Goal: Entertainment & Leisure: Consume media (video, audio)

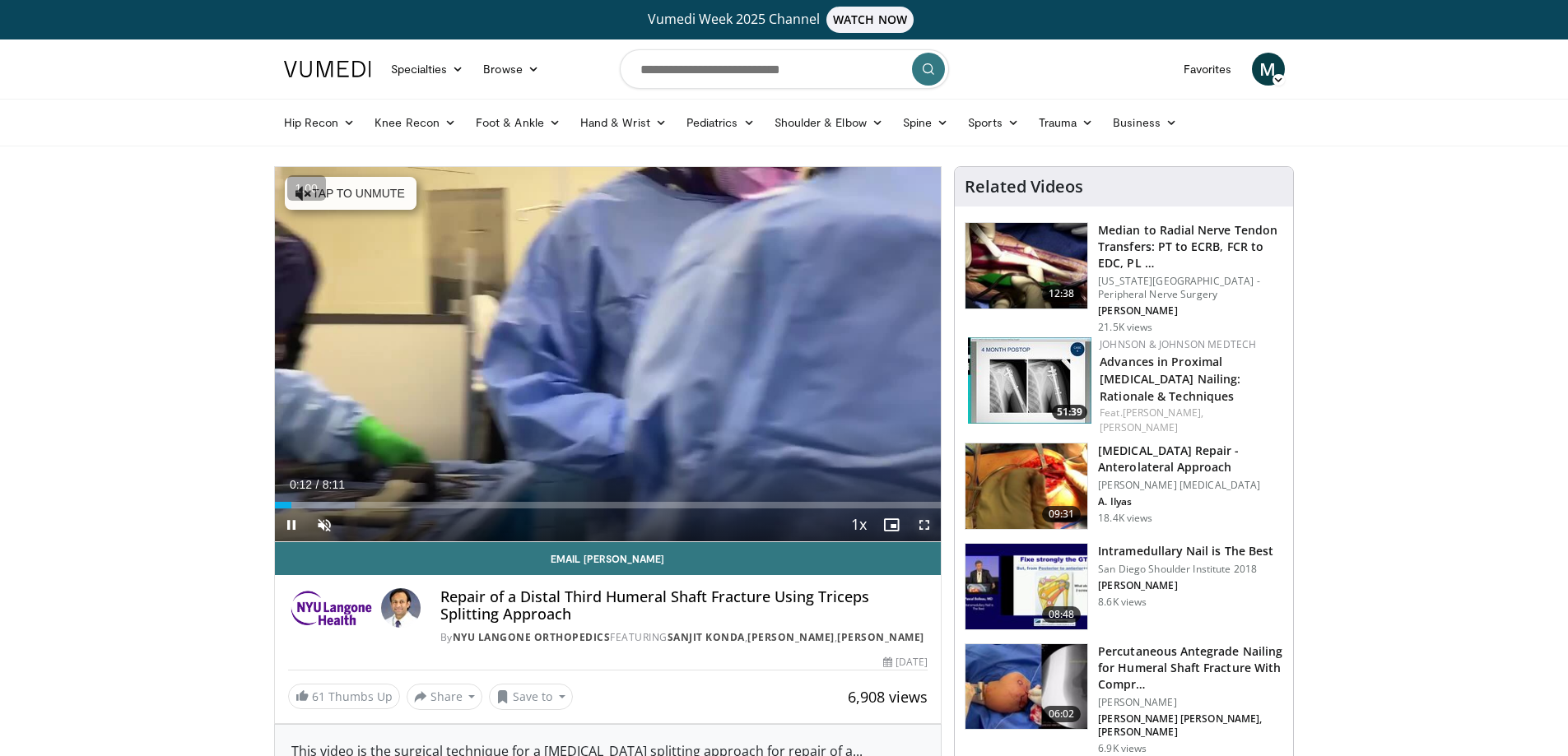
click at [928, 523] on span "Video Player" at bounding box center [925, 525] width 33 height 33
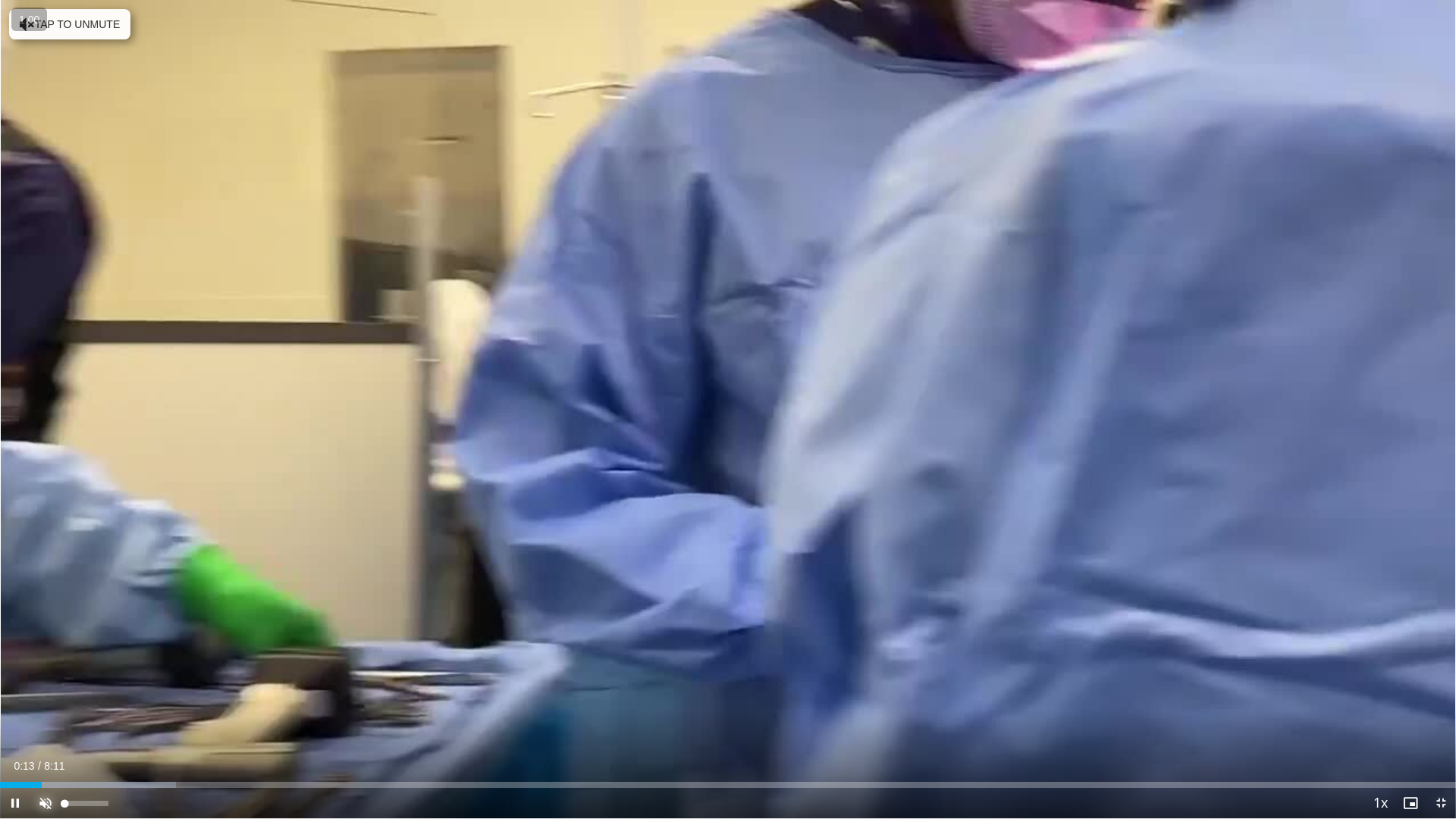
click at [43, 696] on span "Video Player" at bounding box center [46, 804] width 31 height 31
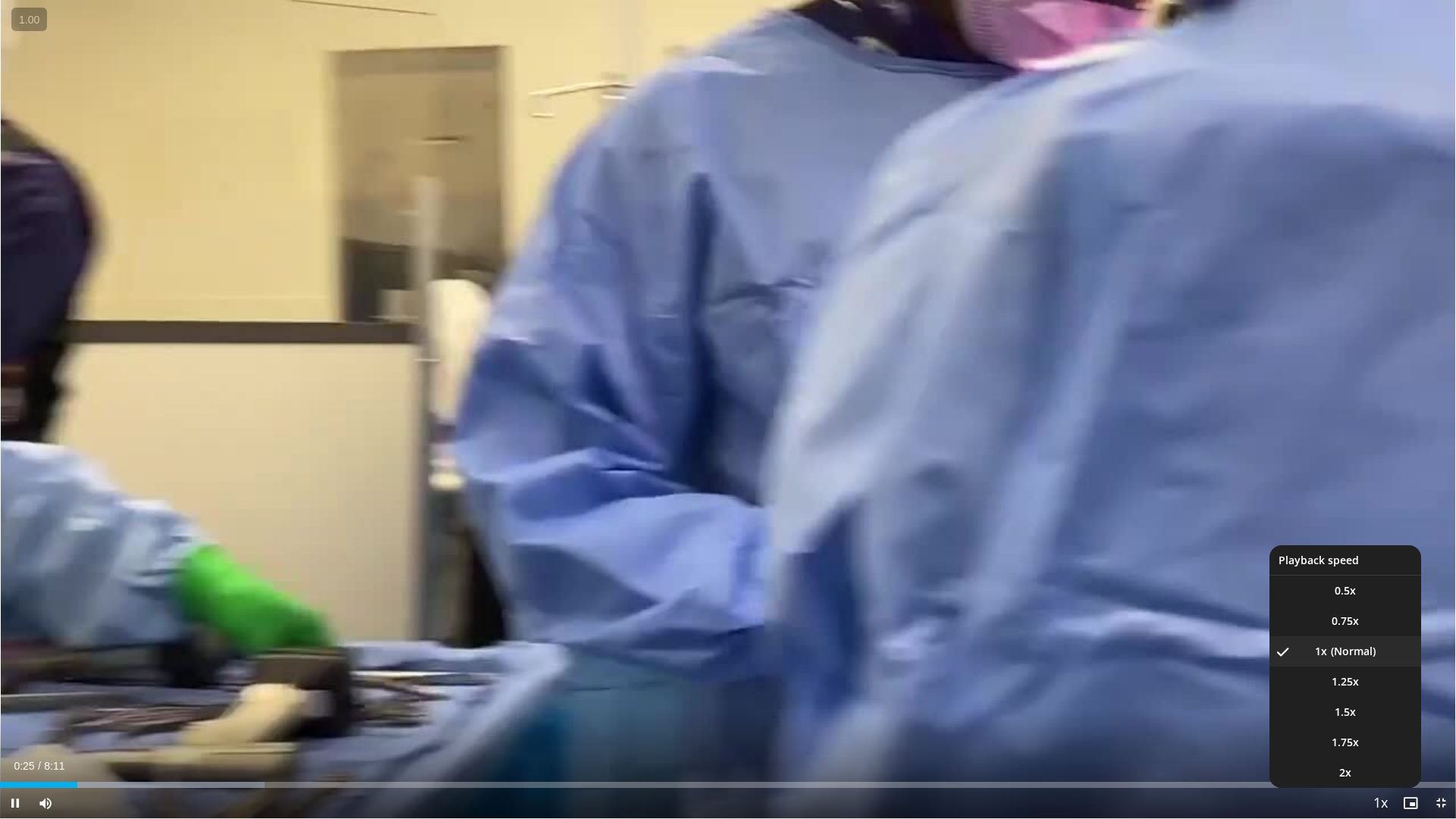
click at [1372, 696] on span "Video Player" at bounding box center [1380, 805] width 21 height 31
click at [1329, 696] on li "1.5x" at bounding box center [1345, 712] width 152 height 31
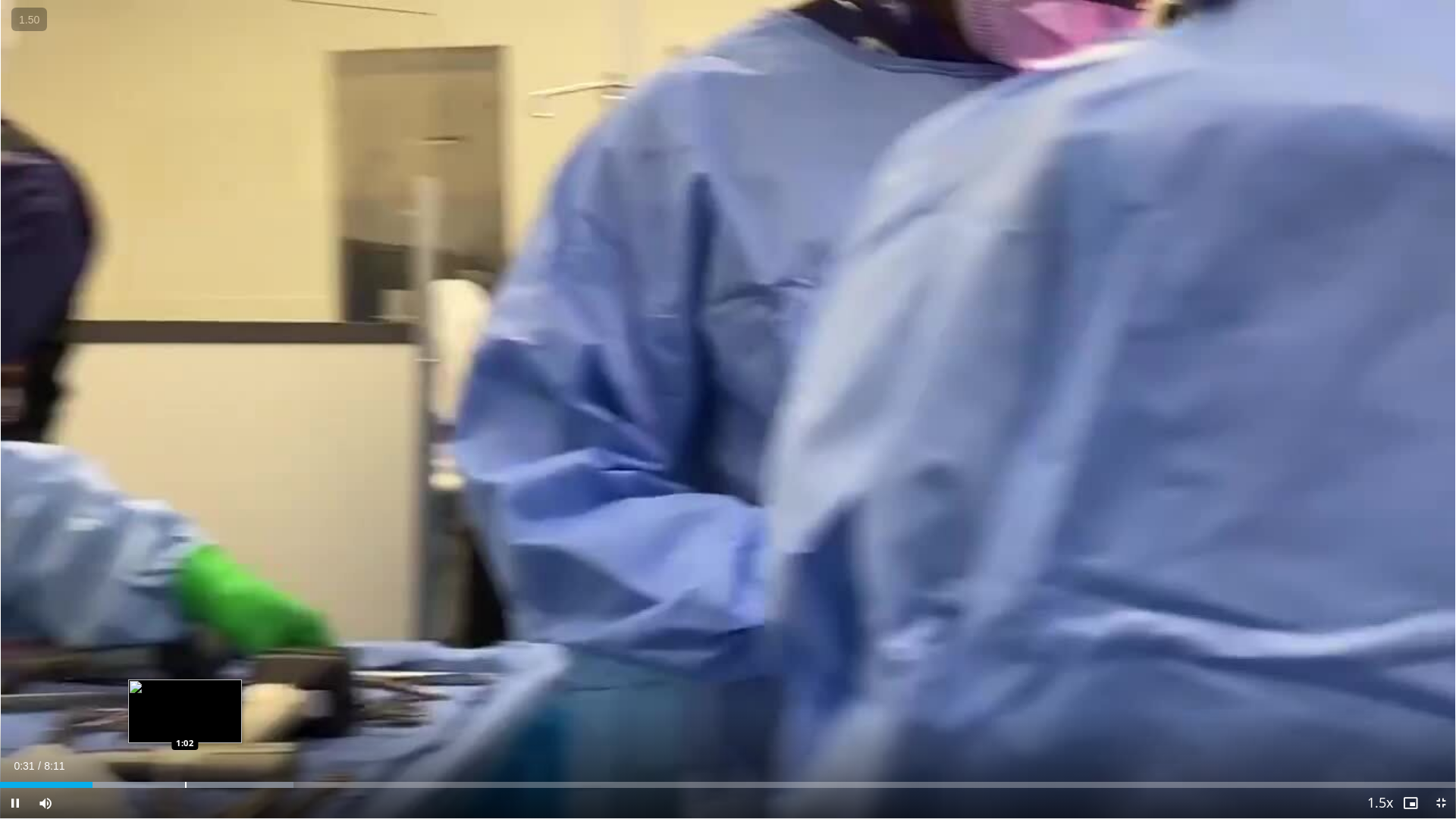
click at [188, 696] on div "Loaded : 20.18% 0:31 1:02" at bounding box center [728, 785] width 1456 height 6
click at [176, 696] on div "Loaded : 22.20% 1:04 1:00" at bounding box center [728, 785] width 1456 height 6
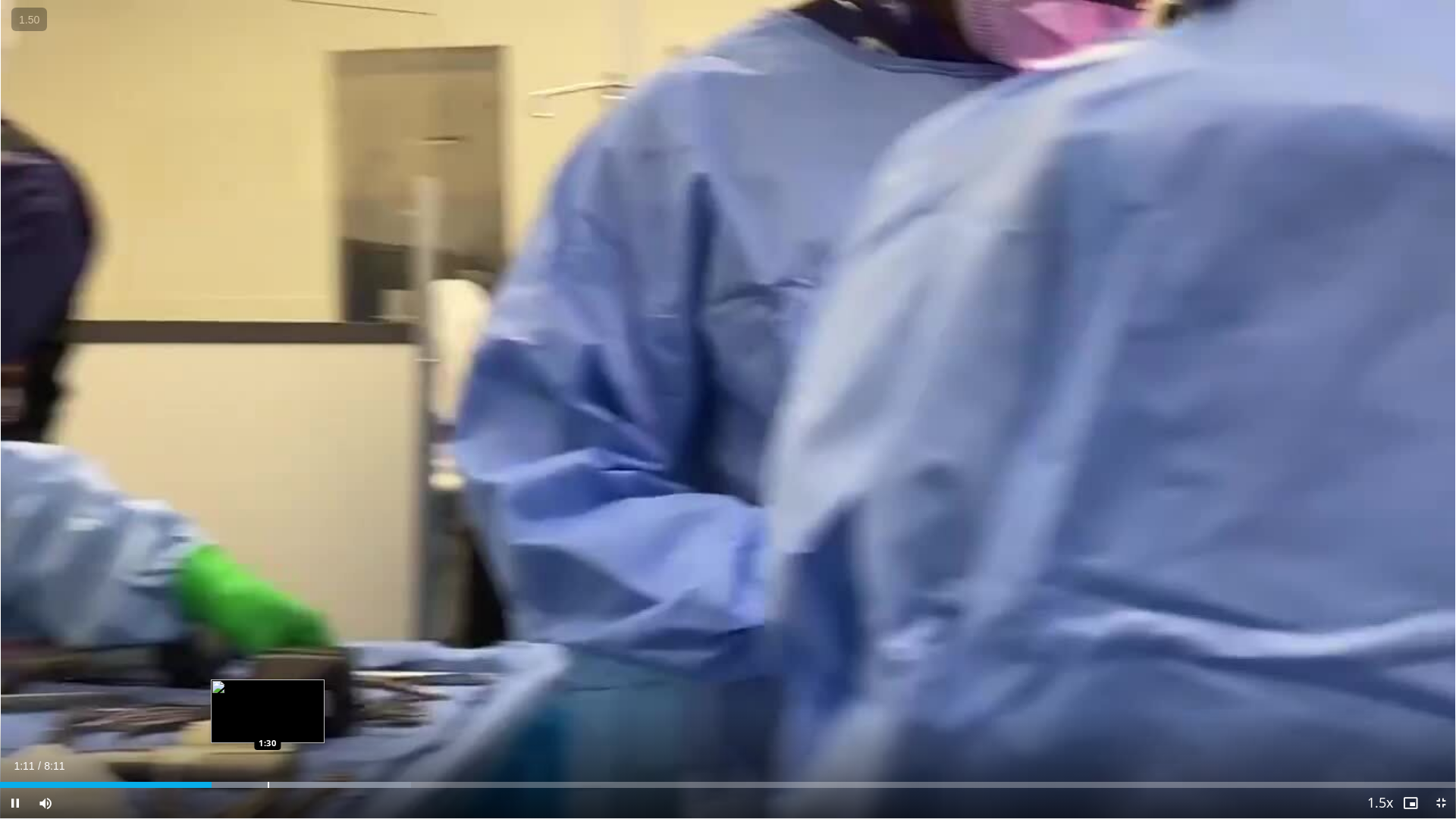
click at [268, 696] on div "Loaded : 28.25% 1:11 1:30" at bounding box center [728, 781] width 1456 height 14
click at [255, 696] on div "Progress Bar" at bounding box center [256, 785] width 2 height 6
click at [238, 696] on div "Progress Bar" at bounding box center [239, 785] width 2 height 6
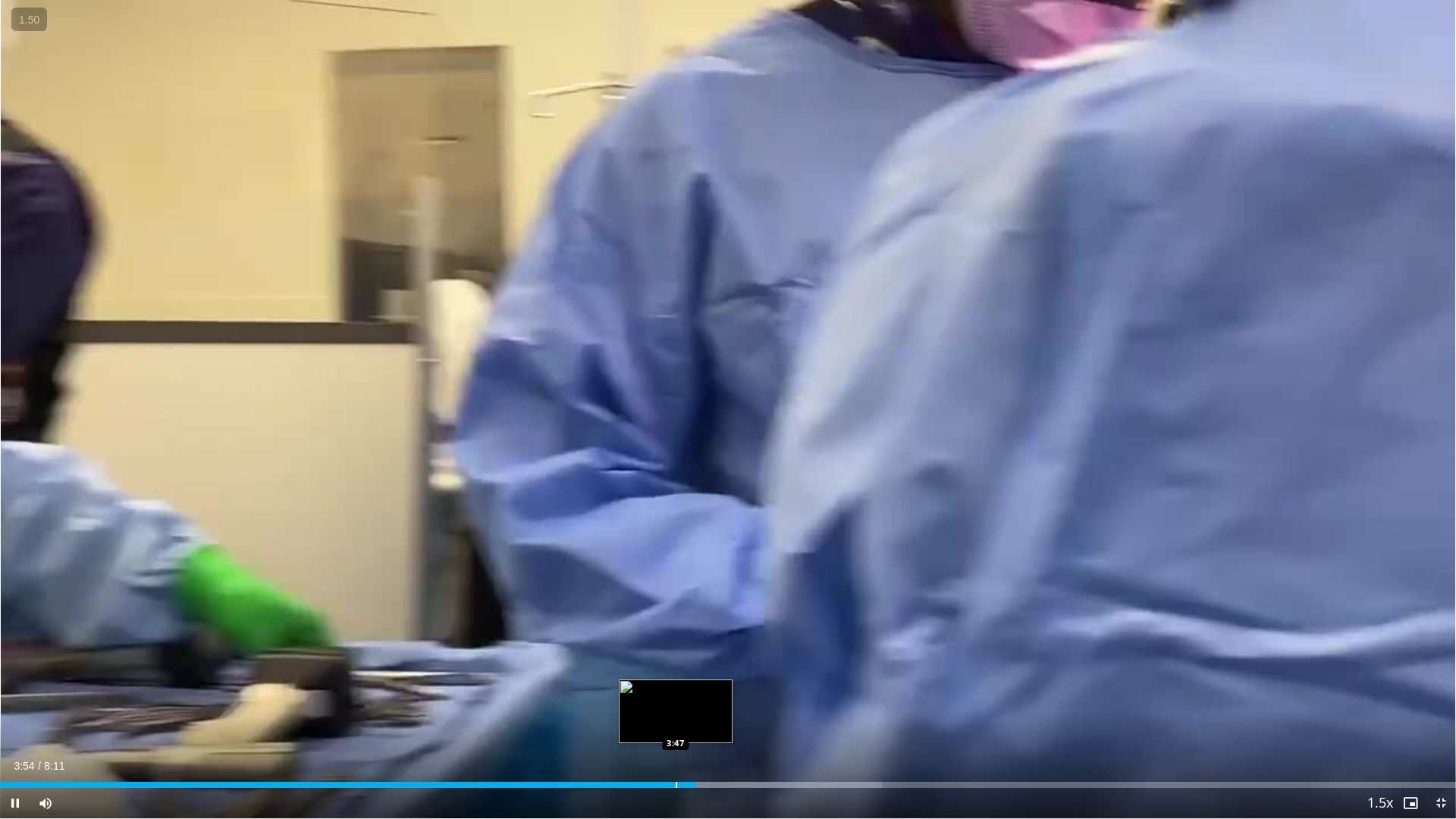
click at [676, 696] on div "Progress Bar" at bounding box center [676, 785] width 2 height 6
click at [653, 696] on div "Loaded : 60.56% 3:50 3:40" at bounding box center [728, 781] width 1456 height 14
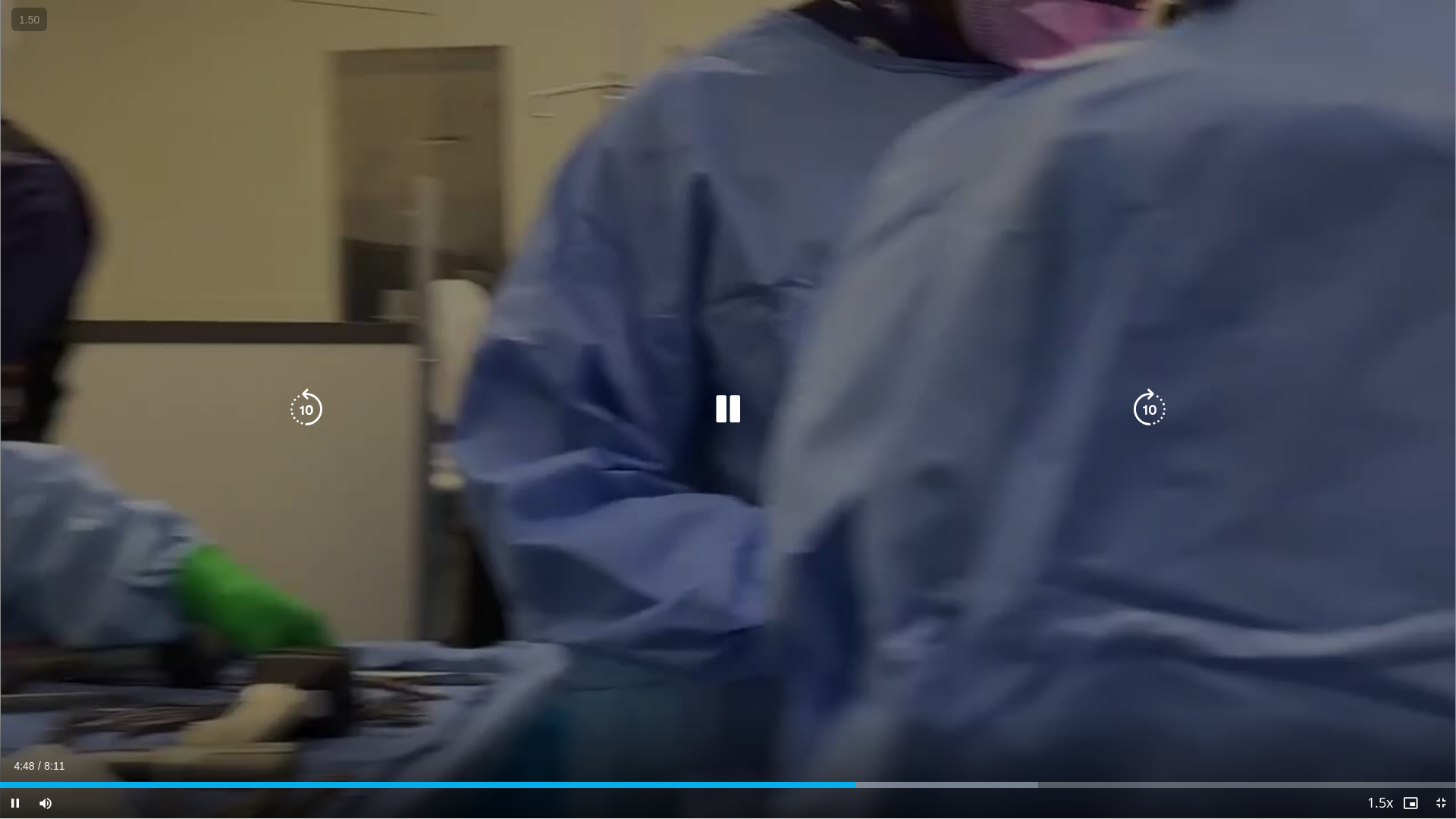
click at [810, 616] on div "10 seconds Tap to unmute" at bounding box center [728, 409] width 1456 height 818
click at [806, 530] on div "10 seconds Tap to unmute" at bounding box center [728, 409] width 1456 height 818
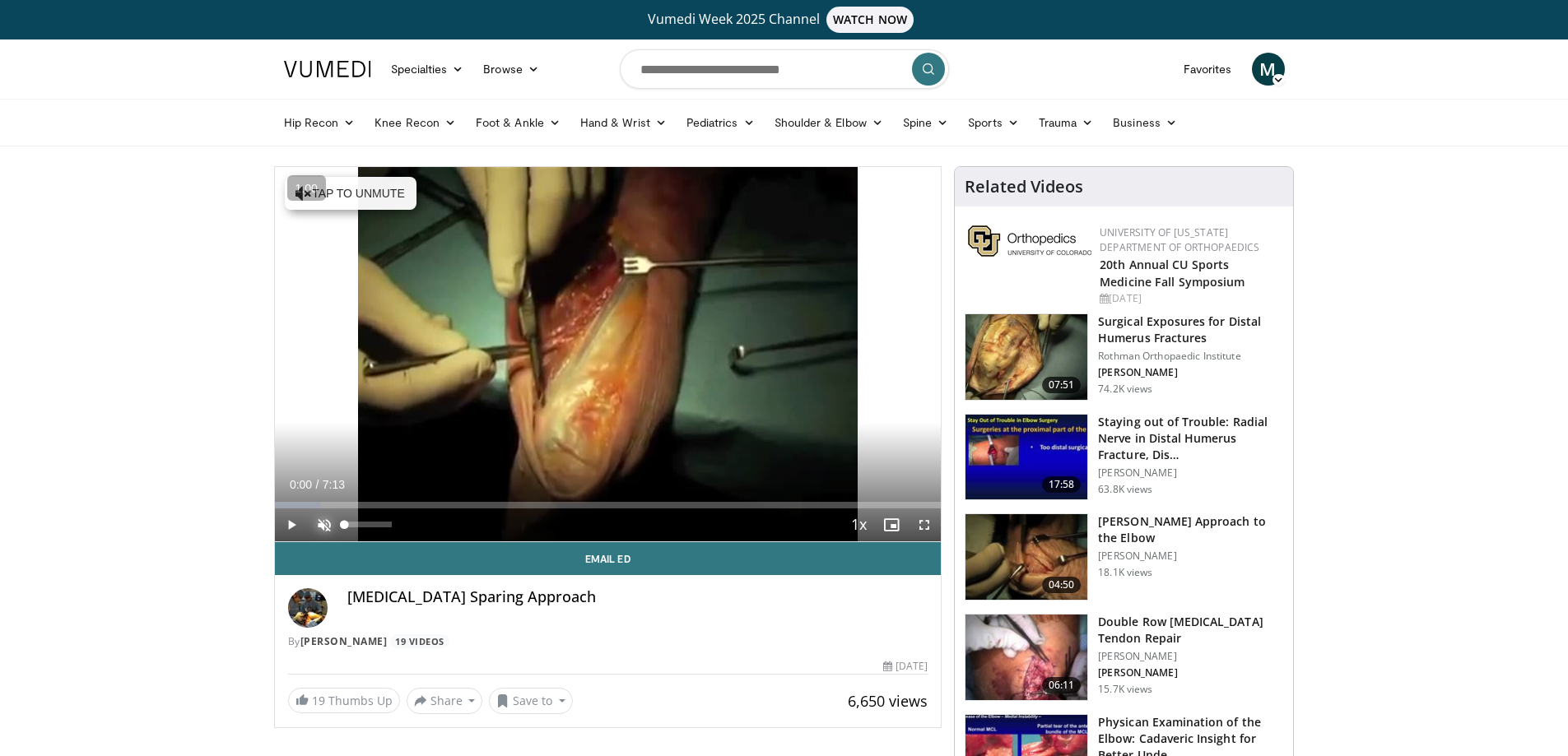
click at [322, 518] on span "Video Player" at bounding box center [325, 525] width 33 height 33
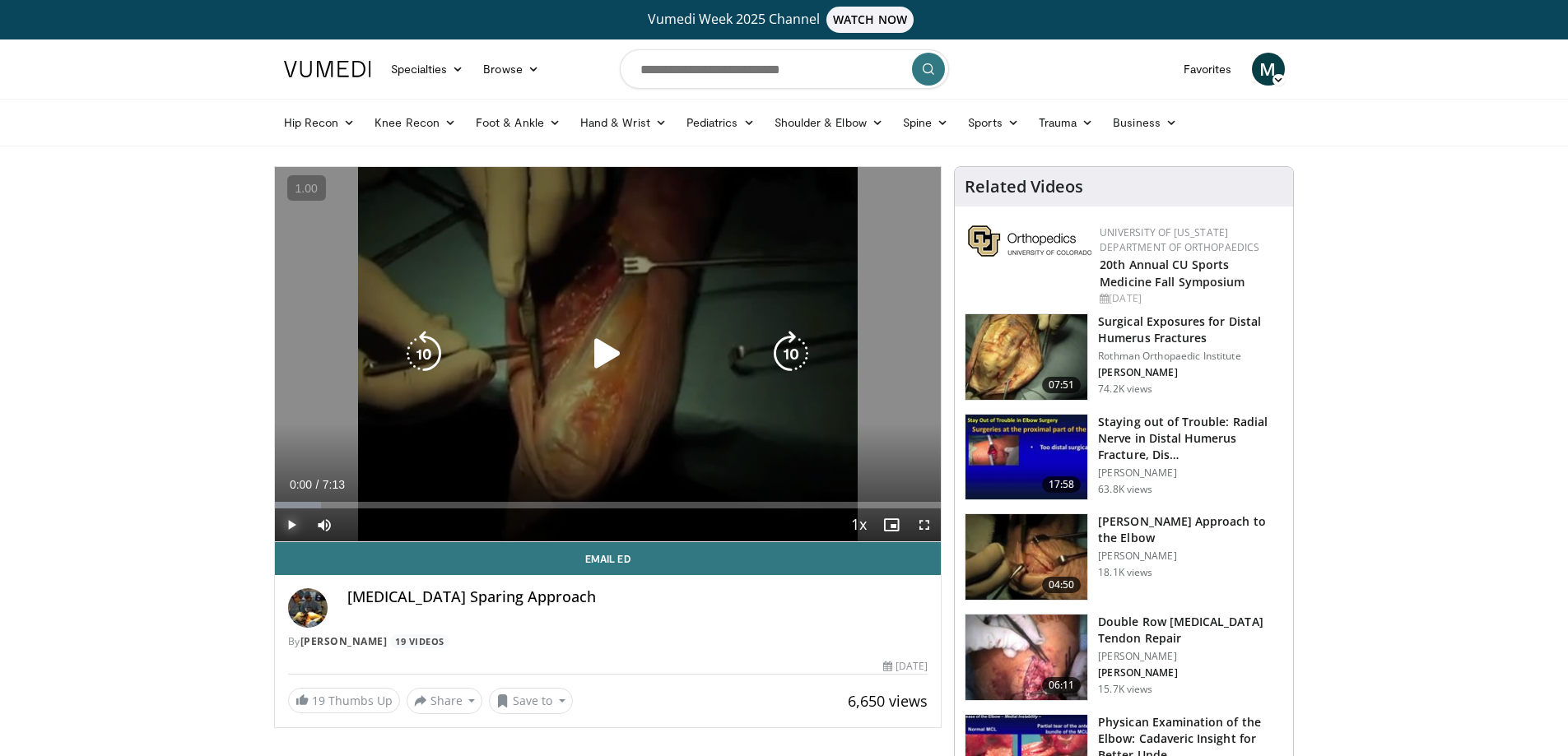
click at [287, 528] on span "Video Player" at bounding box center [291, 525] width 33 height 33
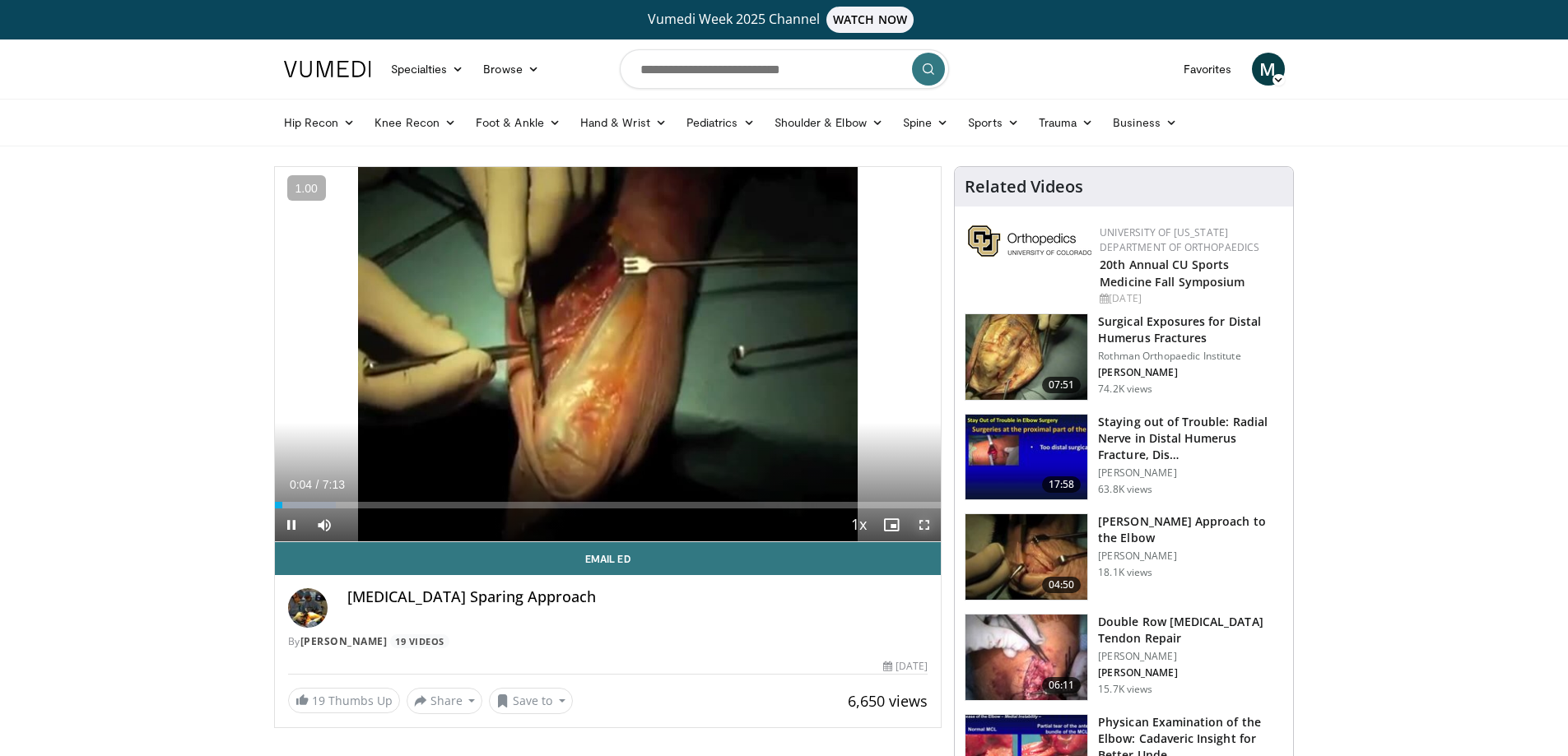
click at [918, 520] on span "Video Player" at bounding box center [925, 525] width 33 height 33
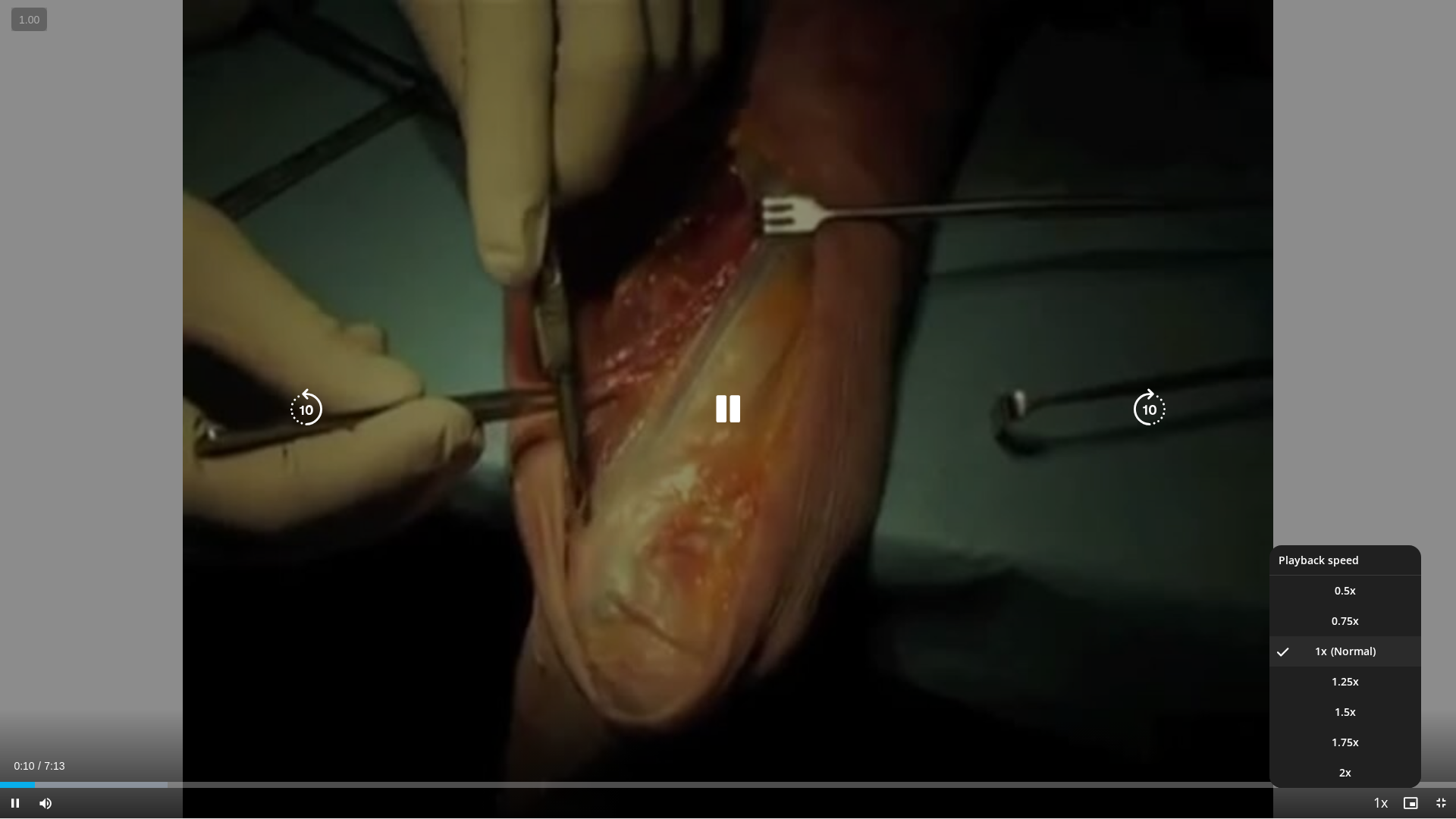
click at [1378, 696] on span "Video Player" at bounding box center [1380, 805] width 21 height 31
click at [1350, 696] on span "1.5x" at bounding box center [1345, 712] width 21 height 15
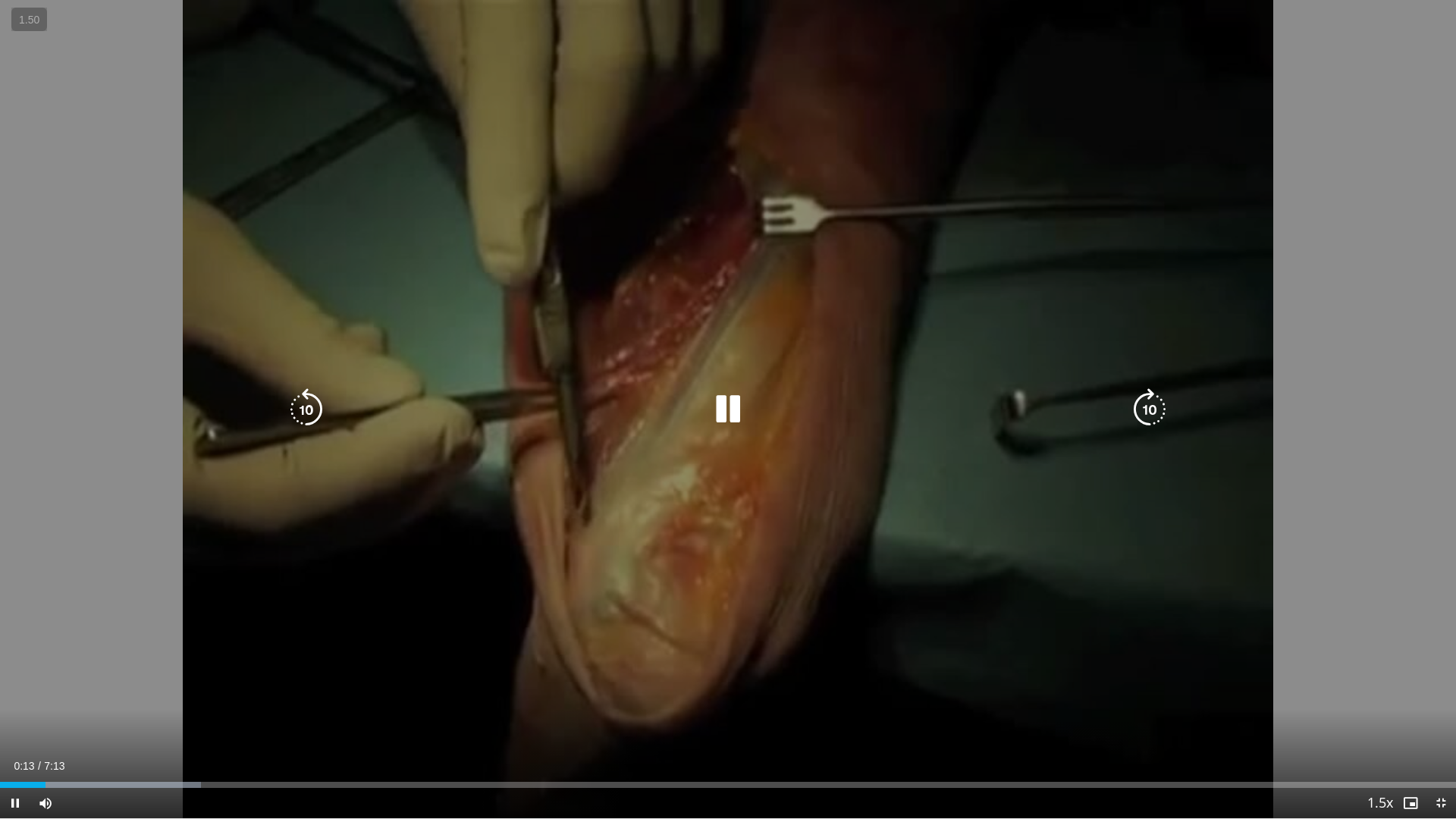
click at [992, 607] on div "10 seconds Tap to unmute" at bounding box center [728, 409] width 1456 height 818
